Goal: Task Accomplishment & Management: Use online tool/utility

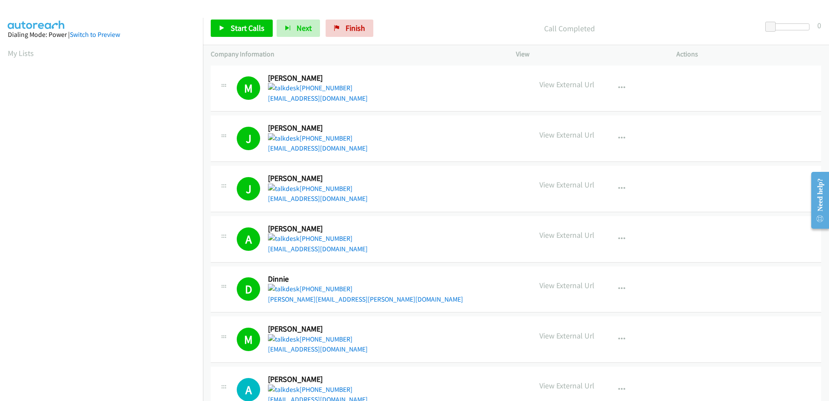
scroll to position [86, 0]
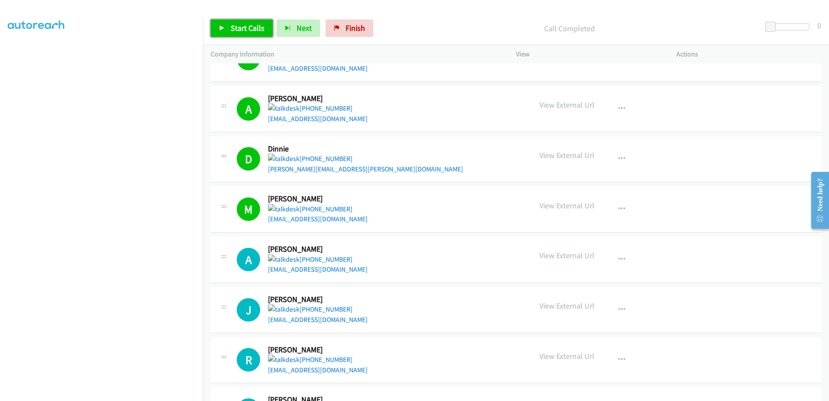
click at [243, 29] on span "Start Calls" at bounding box center [248, 28] width 34 height 10
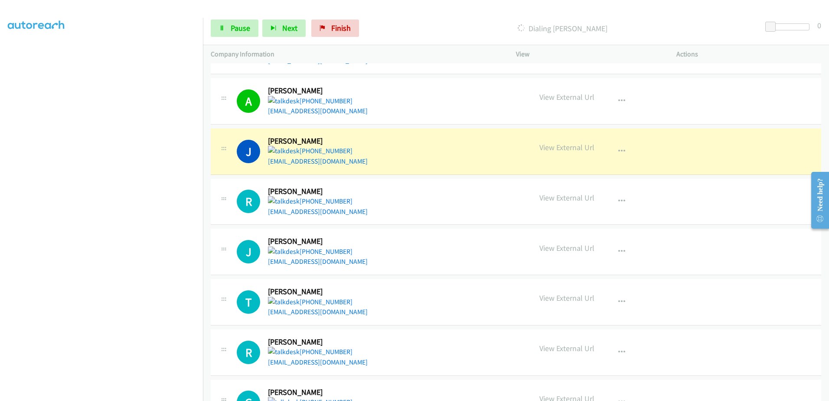
scroll to position [304, 0]
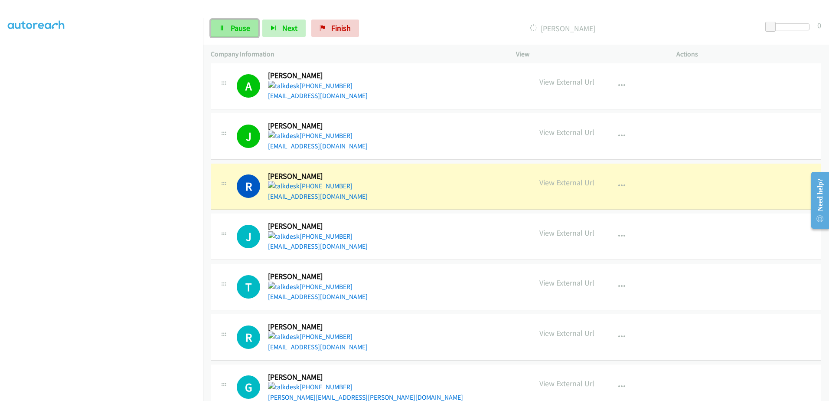
click at [239, 30] on span "Pause" at bounding box center [241, 28] width 20 height 10
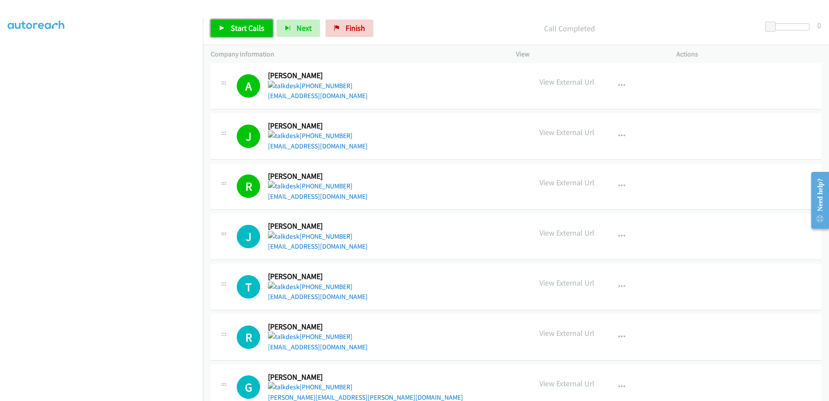
click at [249, 29] on span "Start Calls" at bounding box center [248, 28] width 34 height 10
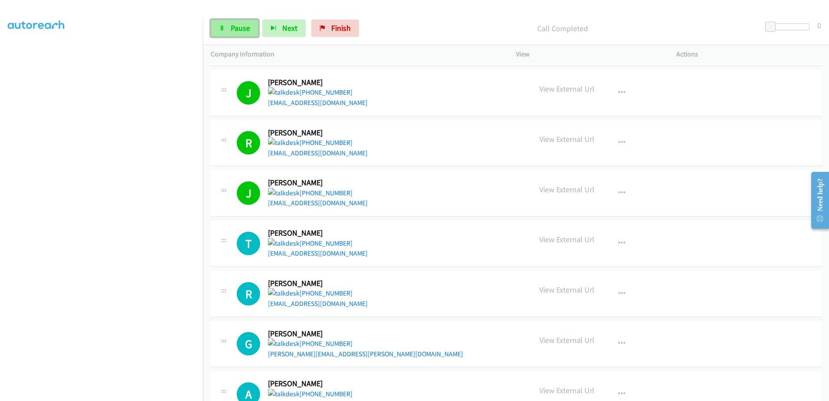
click at [238, 22] on link "Pause" at bounding box center [235, 28] width 48 height 17
drag, startPoint x: 243, startPoint y: 31, endPoint x: 223, endPoint y: 22, distance: 22.3
click at [243, 31] on span "Start Calls" at bounding box center [248, 28] width 34 height 10
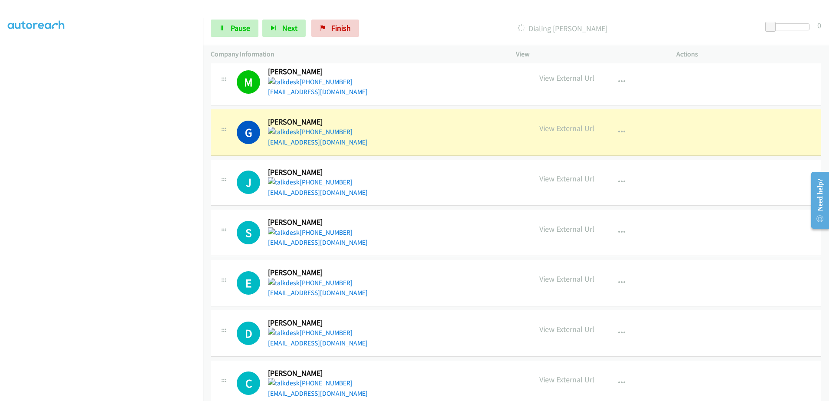
scroll to position [911, 0]
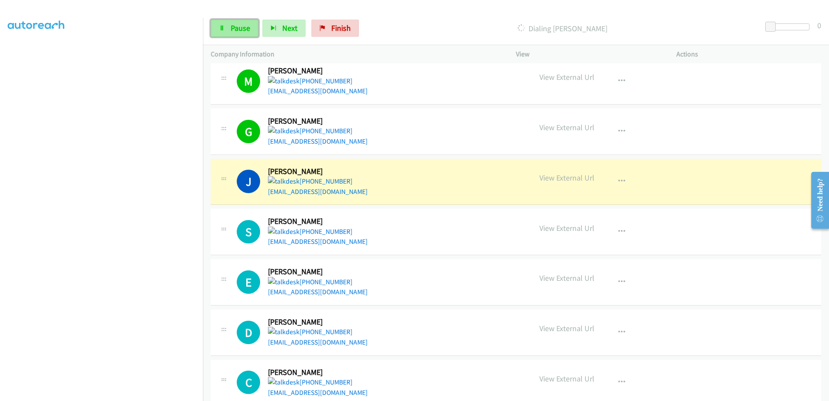
drag, startPoint x: 247, startPoint y: 28, endPoint x: 256, endPoint y: 28, distance: 9.5
click at [247, 28] on span "Pause" at bounding box center [241, 28] width 20 height 10
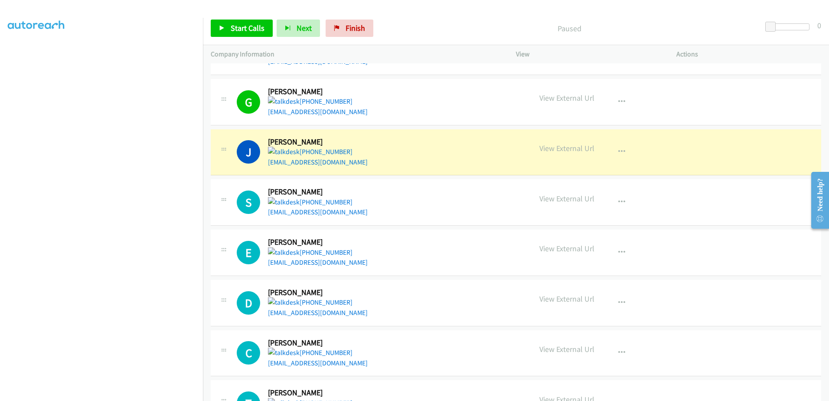
scroll to position [954, 0]
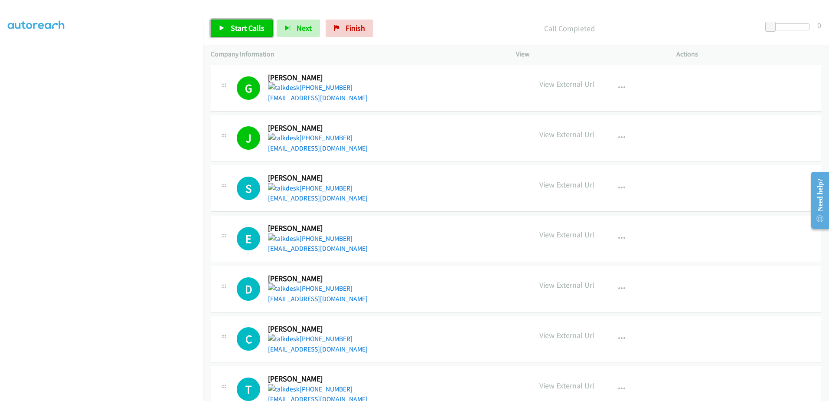
drag, startPoint x: 242, startPoint y: 26, endPoint x: 246, endPoint y: 25, distance: 4.5
click at [242, 26] on span "Start Calls" at bounding box center [248, 28] width 34 height 10
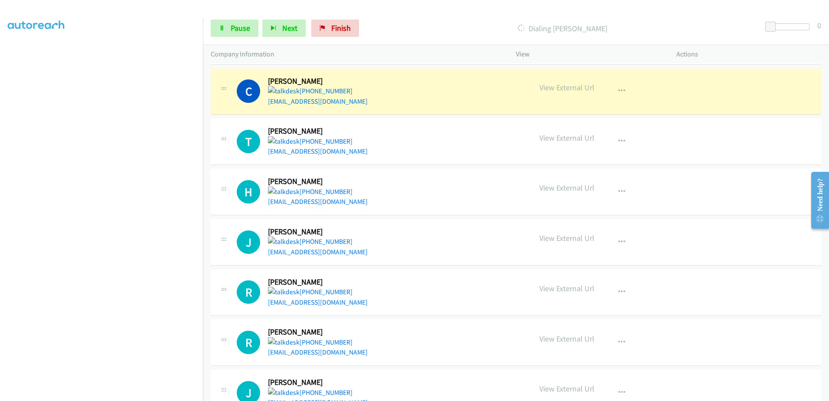
scroll to position [1214, 0]
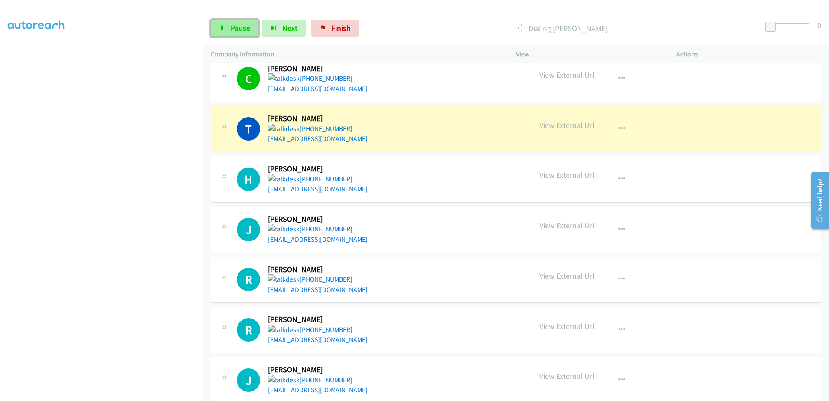
click at [239, 31] on span "Pause" at bounding box center [241, 28] width 20 height 10
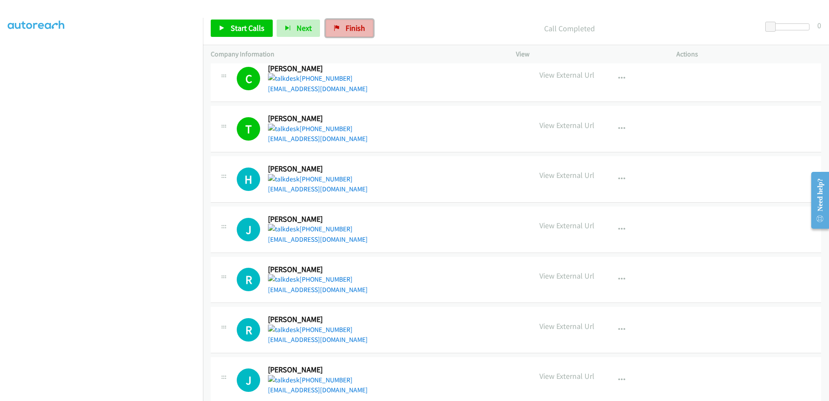
click at [355, 30] on span "Finish" at bounding box center [356, 28] width 20 height 10
